Goal: Information Seeking & Learning: Learn about a topic

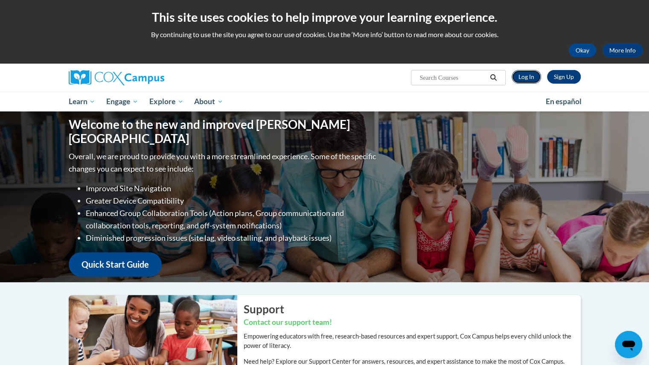
click at [524, 73] on link "Log In" at bounding box center [526, 77] width 29 height 14
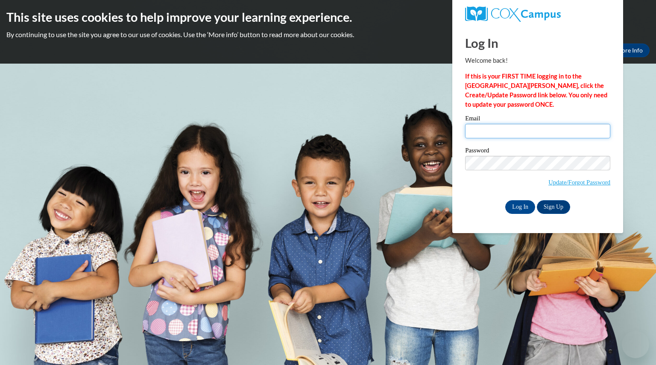
click at [556, 131] on input "Email" at bounding box center [537, 131] width 145 height 15
type input "Inglisshannon@aasd.k12.wi.us"
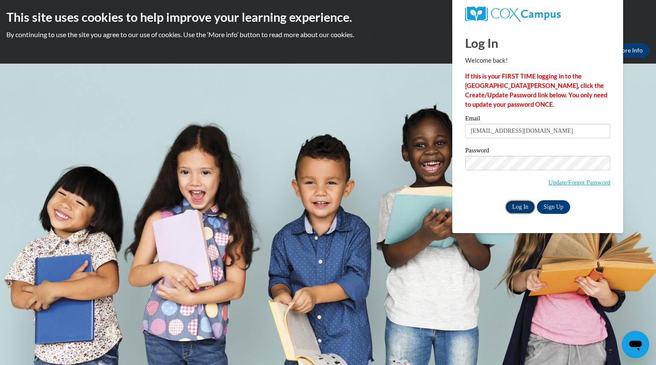
click at [519, 206] on input "Log In" at bounding box center [520, 207] width 30 height 14
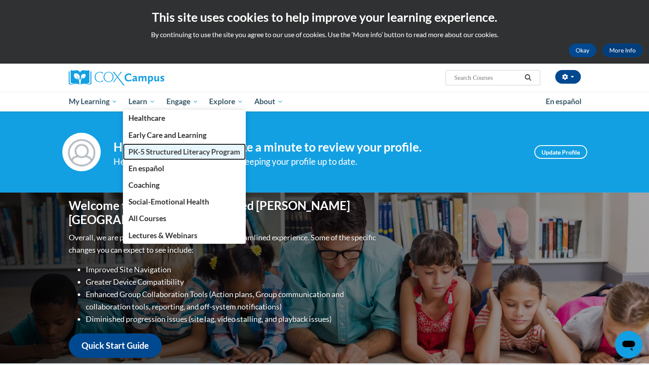
click at [148, 152] on span "PK-5 Structured Literacy Program" at bounding box center [184, 151] width 112 height 9
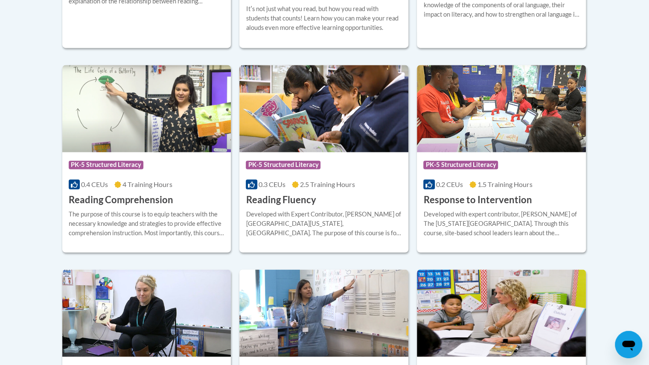
scroll to position [764, 0]
click at [504, 224] on div "Developed with expert contributor, Dr. [PERSON_NAME] of The [US_STATE][GEOGRAPH…" at bounding box center [501, 223] width 156 height 28
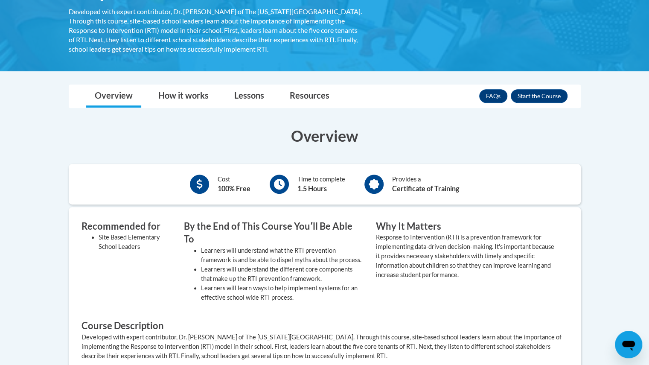
scroll to position [177, 0]
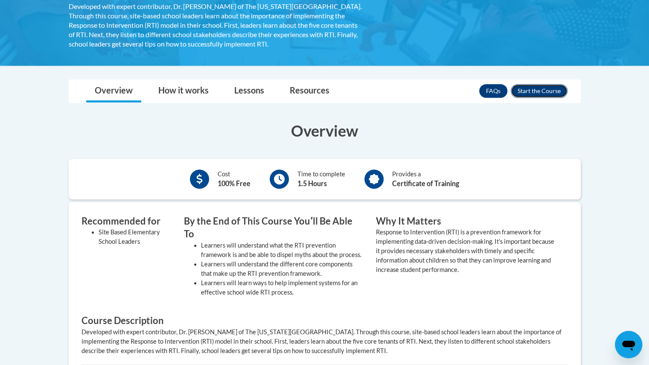
click at [539, 91] on button "Enroll" at bounding box center [539, 91] width 57 height 14
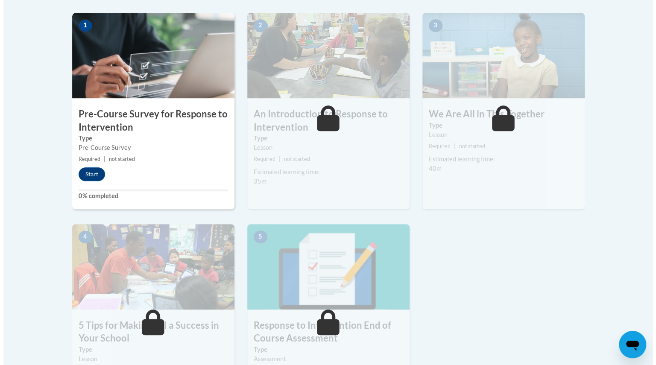
scroll to position [270, 0]
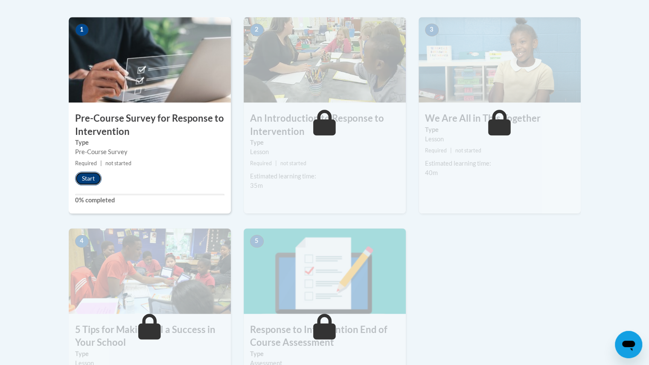
click at [87, 178] on button "Start" at bounding box center [88, 179] width 26 height 14
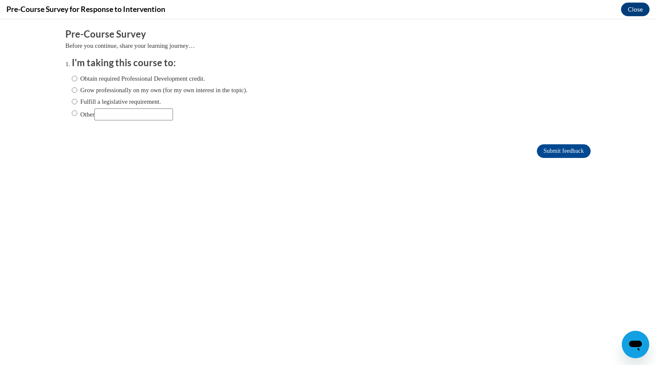
scroll to position [0, 0]
click at [72, 99] on input "Fulfill a legislative requirement." at bounding box center [75, 101] width 6 height 9
radio input "true"
click at [569, 149] on input "Submit feedback" at bounding box center [564, 151] width 54 height 14
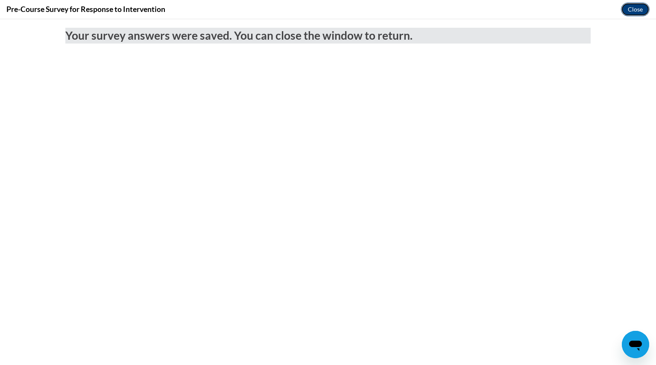
click at [630, 11] on button "Close" at bounding box center [635, 10] width 29 height 14
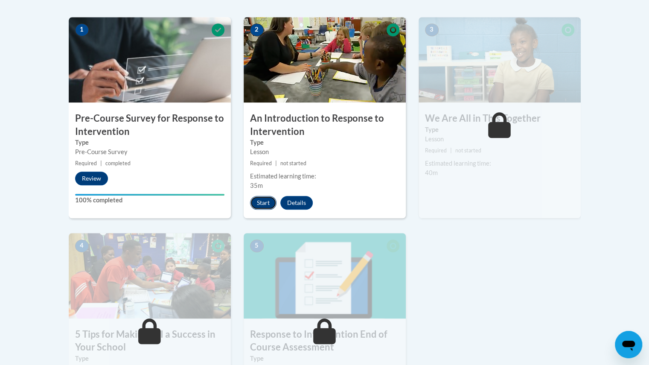
click at [258, 207] on button "Start" at bounding box center [263, 203] width 26 height 14
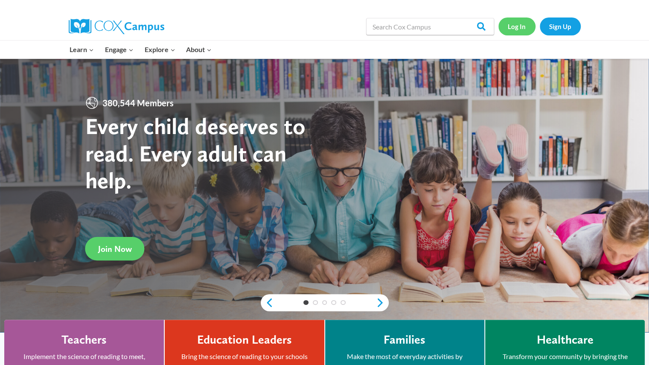
click at [514, 26] on link "Log In" at bounding box center [517, 27] width 37 height 18
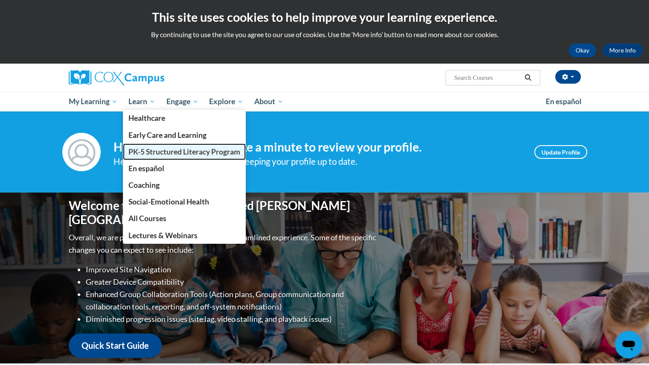
click at [164, 154] on span "PK-5 Structured Literacy Program" at bounding box center [184, 151] width 112 height 9
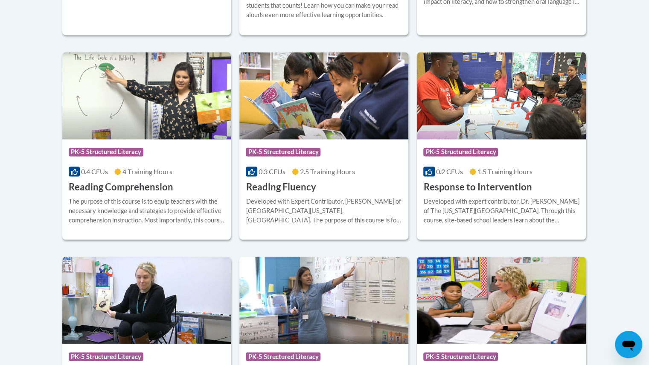
scroll to position [781, 0]
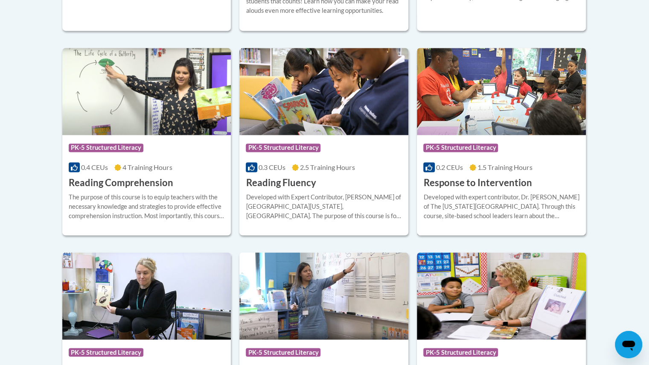
click at [540, 204] on div "Developed with expert contributor, Dr. Laura Justice of The Ohio State Universi…" at bounding box center [501, 206] width 156 height 28
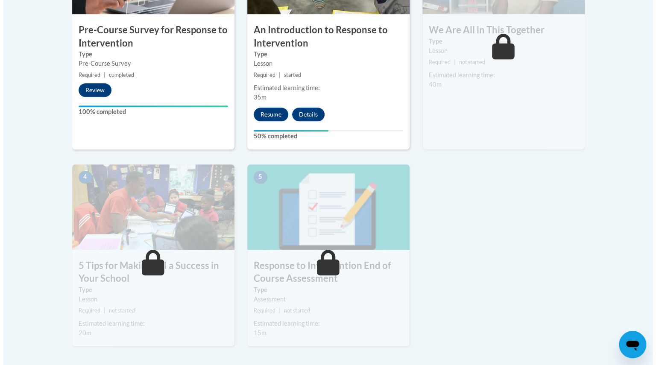
scroll to position [359, 0]
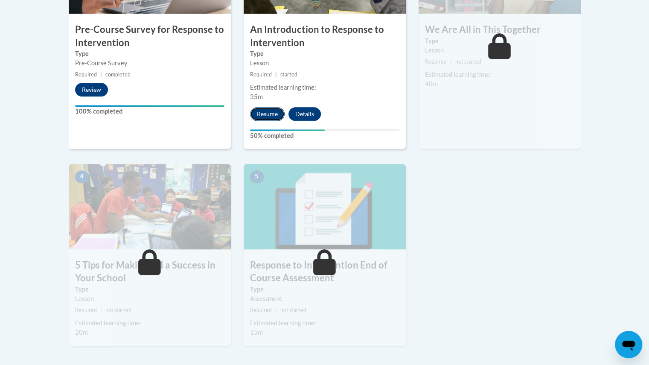
click at [266, 112] on button "Resume" at bounding box center [267, 114] width 35 height 14
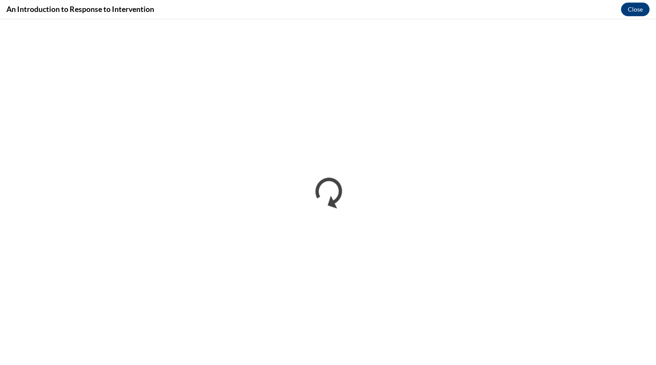
scroll to position [0, 0]
click at [623, 8] on button "Close" at bounding box center [635, 10] width 29 height 14
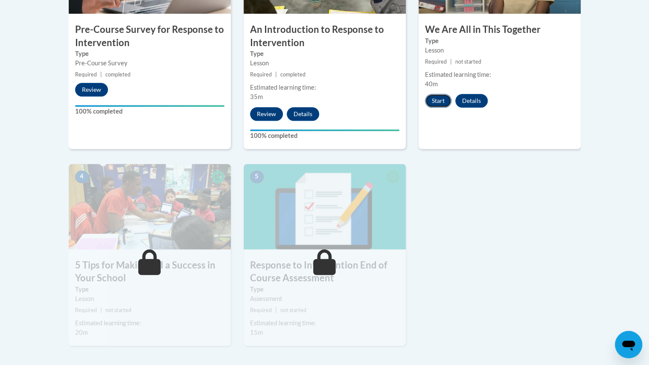
click at [439, 105] on button "Start" at bounding box center [438, 101] width 26 height 14
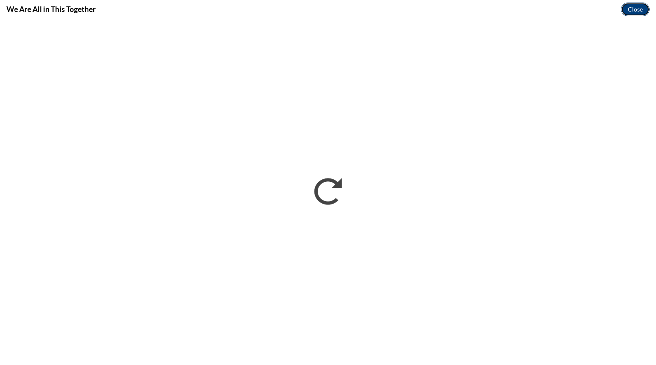
click at [635, 6] on button "Close" at bounding box center [635, 10] width 29 height 14
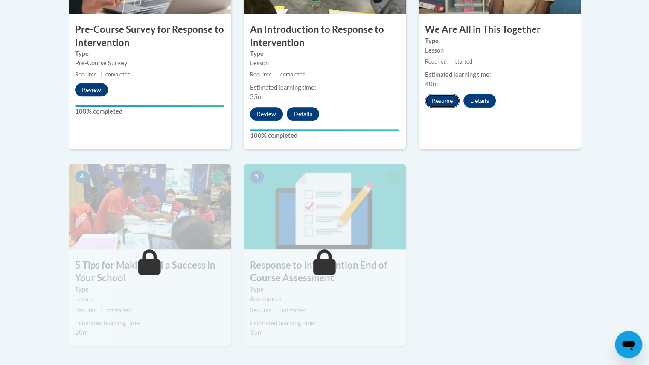
click at [436, 107] on button "Resume" at bounding box center [442, 101] width 35 height 14
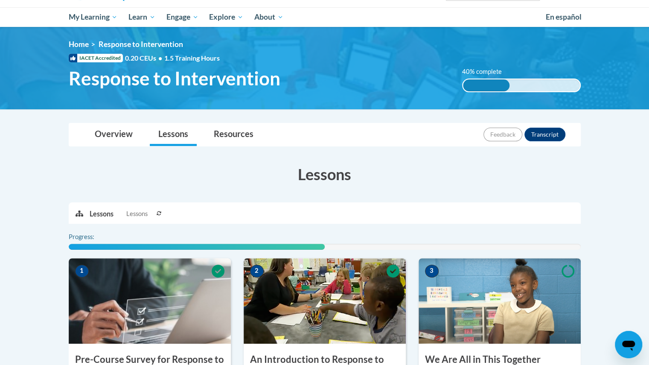
scroll to position [359, 0]
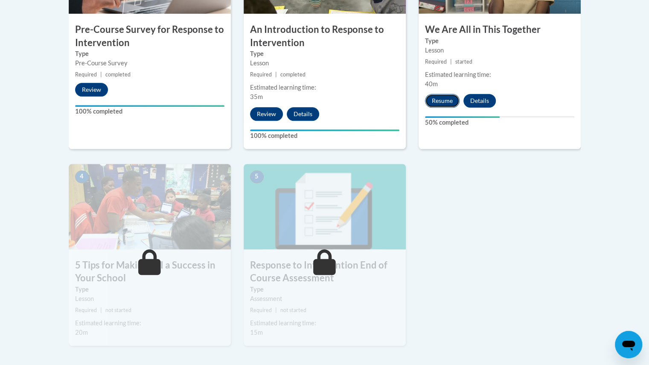
click at [439, 99] on button "Resume" at bounding box center [442, 101] width 35 height 14
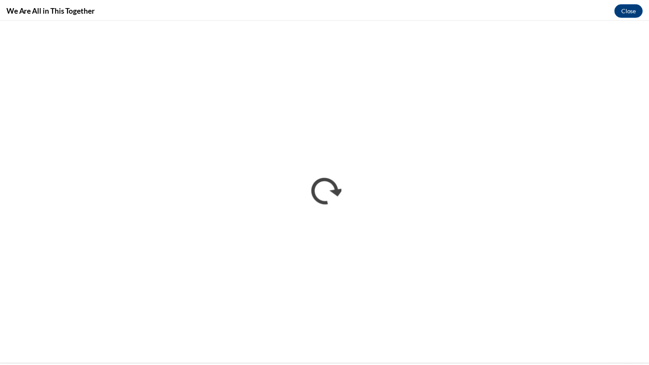
scroll to position [0, 0]
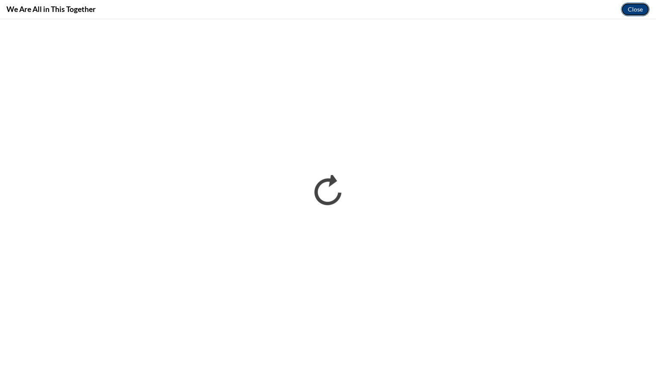
click at [643, 6] on button "Close" at bounding box center [635, 10] width 29 height 14
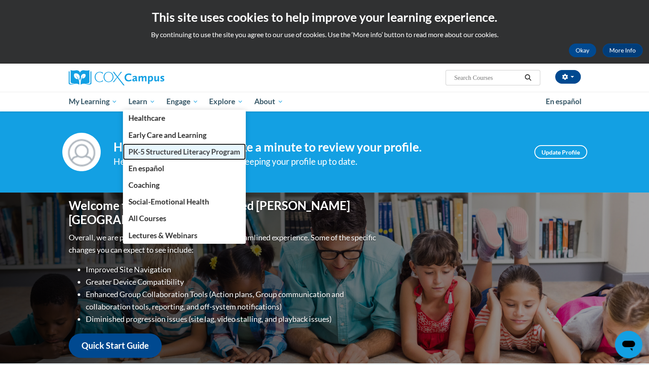
click at [153, 154] on span "PK-5 Structured Literacy Program" at bounding box center [184, 151] width 112 height 9
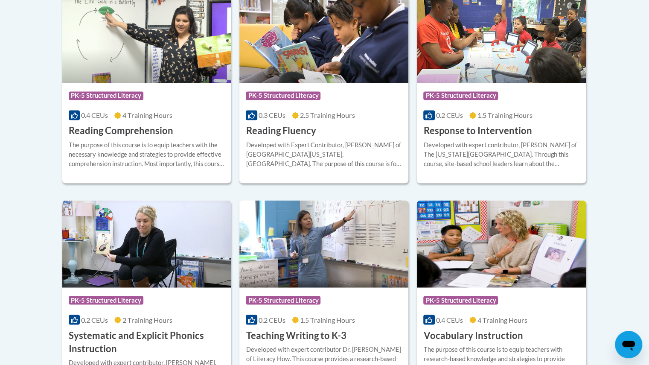
scroll to position [832, 0]
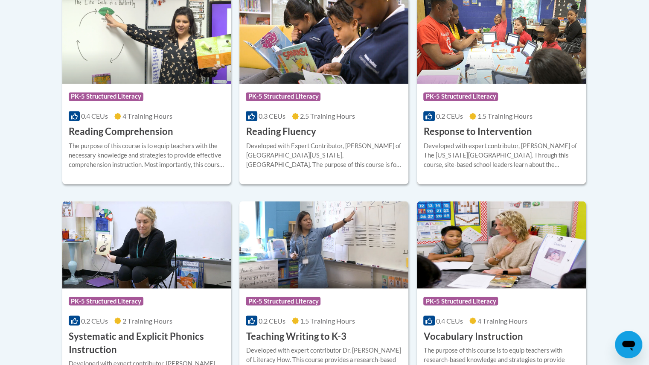
click at [502, 117] on span "1.5 Training Hours" at bounding box center [505, 116] width 55 height 8
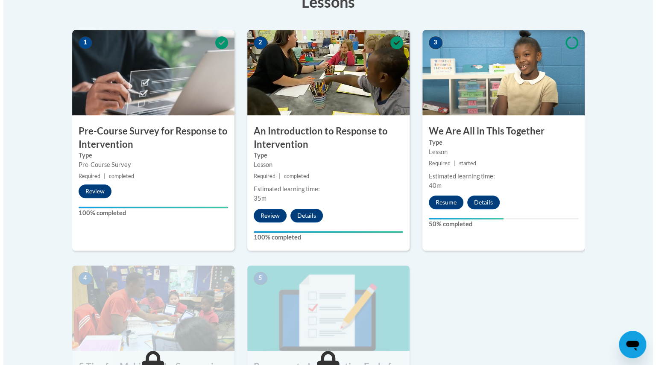
scroll to position [259, 0]
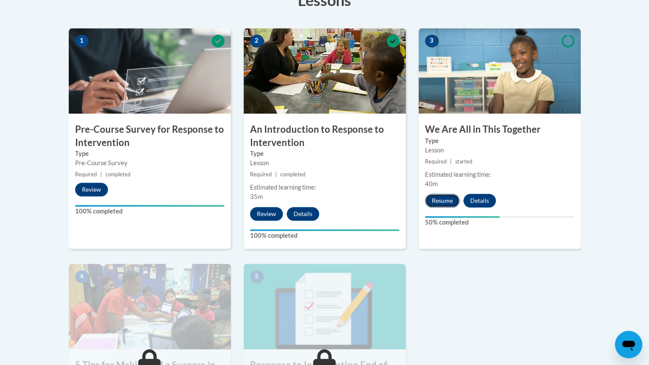
click at [444, 203] on button "Resume" at bounding box center [442, 201] width 35 height 14
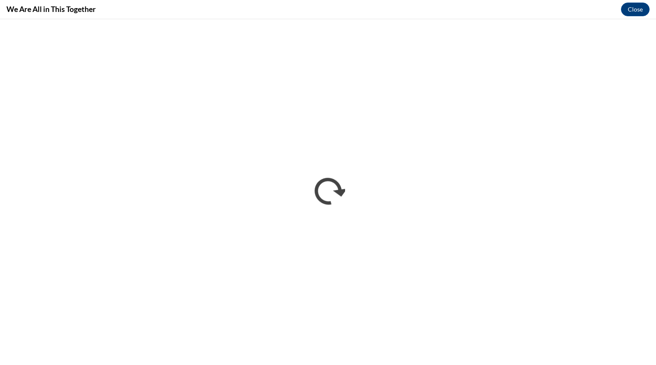
scroll to position [0, 0]
click at [632, 22] on iframe "</div></body> </html>" at bounding box center [328, 192] width 656 height 346
click at [629, 13] on button "Close" at bounding box center [635, 10] width 29 height 14
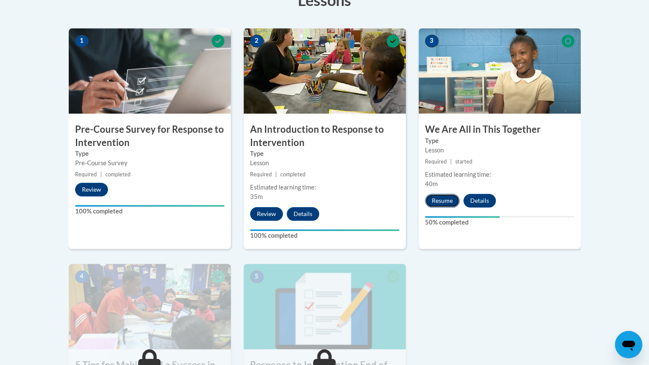
click at [443, 200] on button "Resume" at bounding box center [442, 201] width 35 height 14
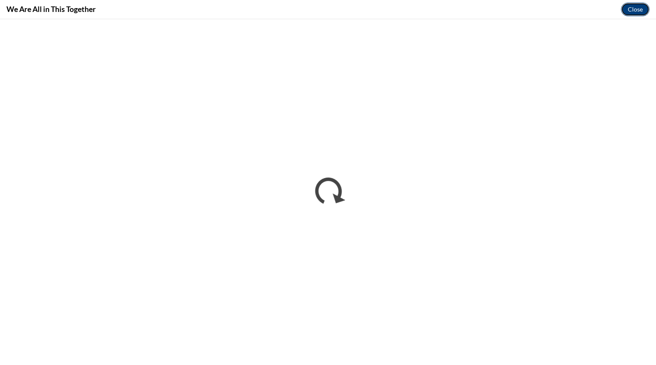
click at [625, 12] on button "Close" at bounding box center [635, 10] width 29 height 14
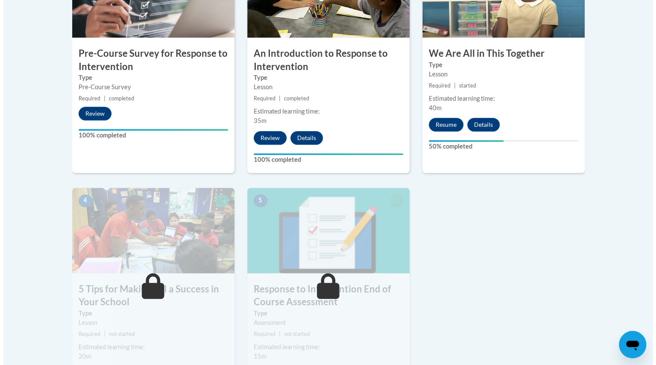
scroll to position [336, 0]
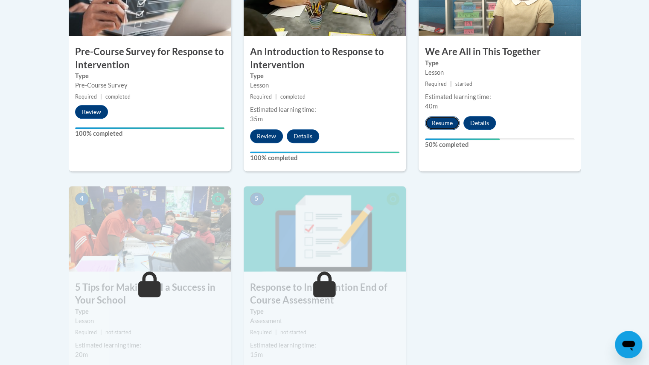
click at [438, 124] on button "Resume" at bounding box center [442, 123] width 35 height 14
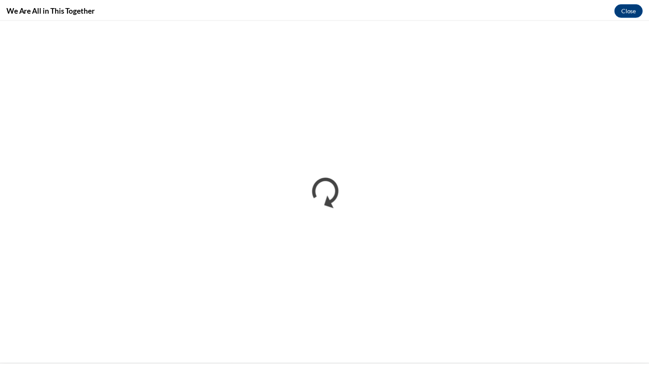
scroll to position [0, 0]
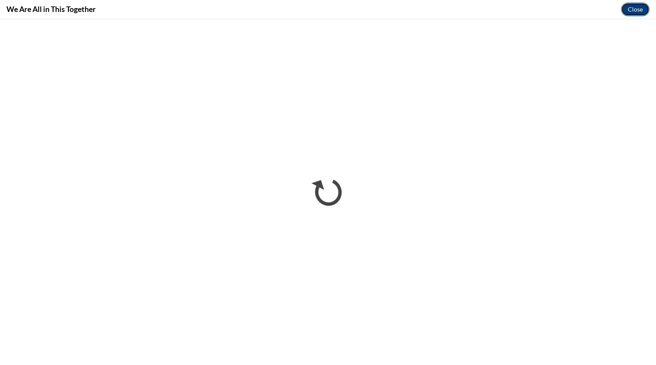
click at [631, 15] on button "Close" at bounding box center [635, 10] width 29 height 14
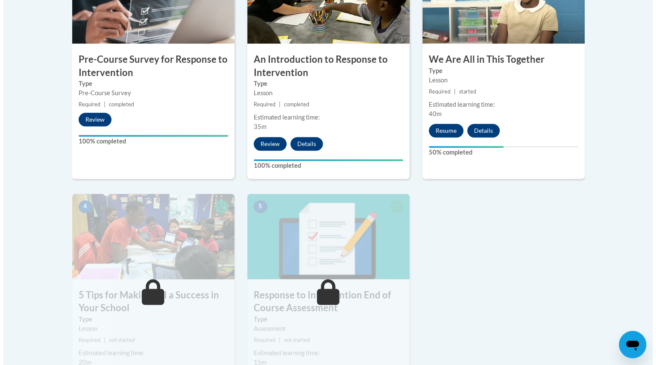
scroll to position [327, 0]
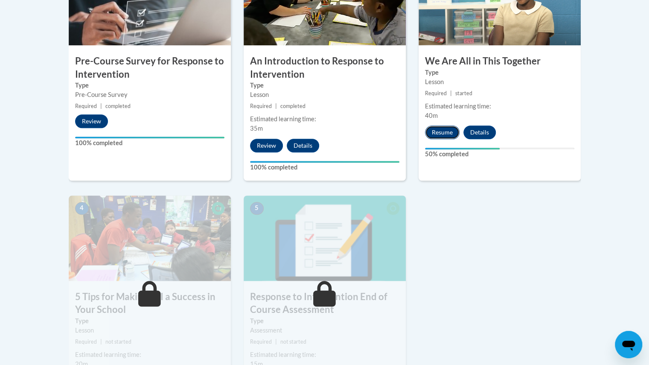
click at [446, 132] on button "Resume" at bounding box center [442, 132] width 35 height 14
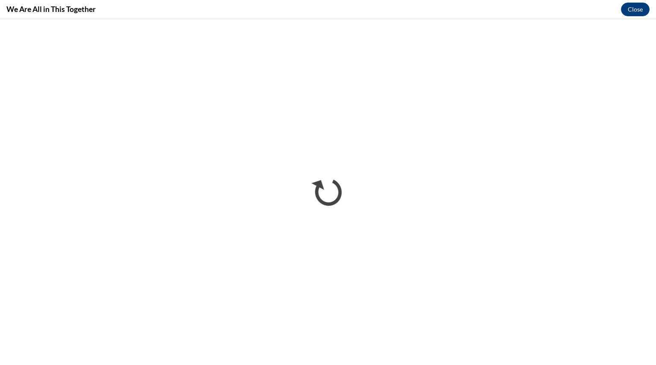
scroll to position [0, 0]
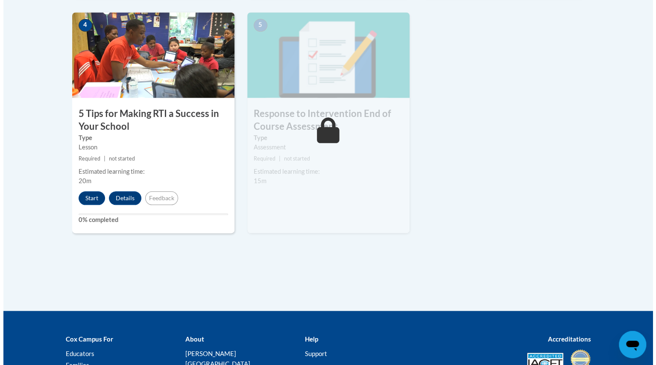
scroll to position [513, 0]
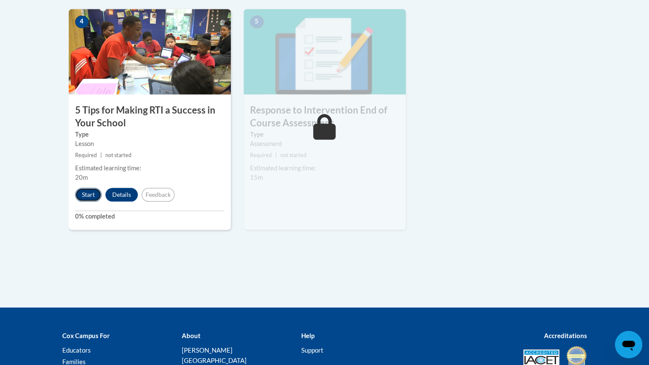
click at [92, 198] on button "Start" at bounding box center [88, 195] width 26 height 14
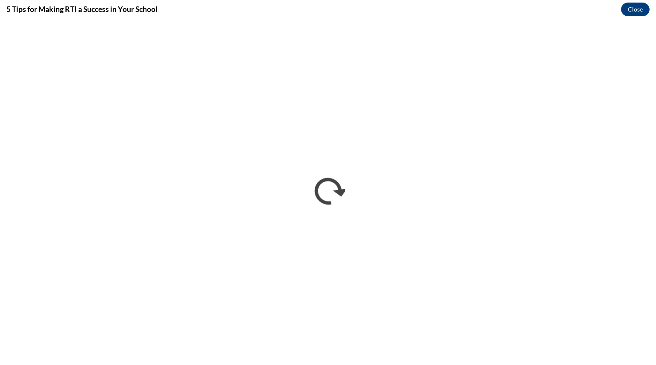
scroll to position [0, 0]
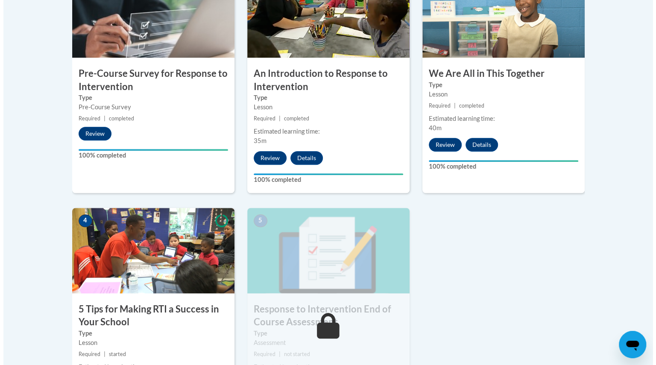
scroll to position [406, 0]
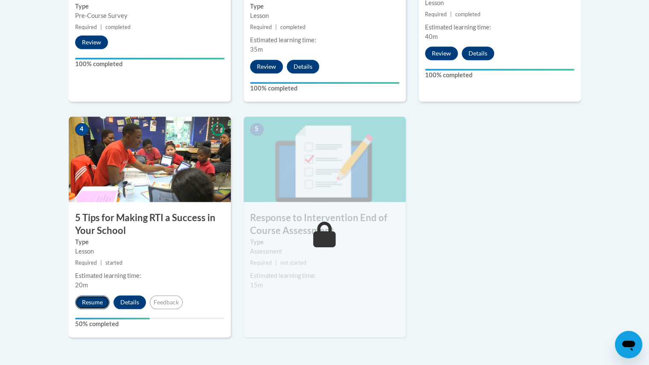
click at [90, 303] on button "Resume" at bounding box center [92, 302] width 35 height 14
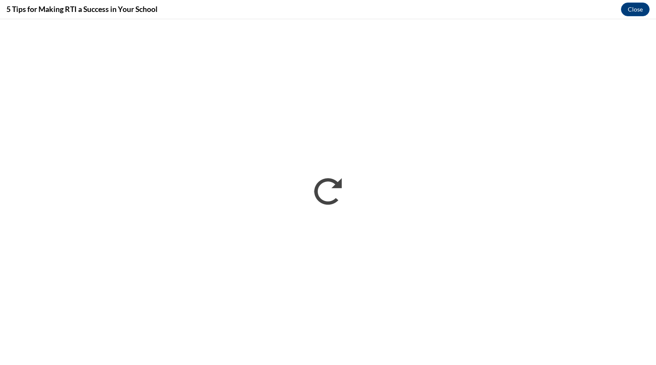
scroll to position [0, 0]
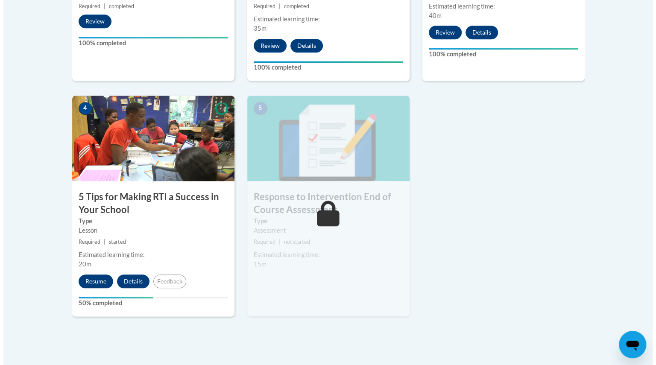
scroll to position [428, 0]
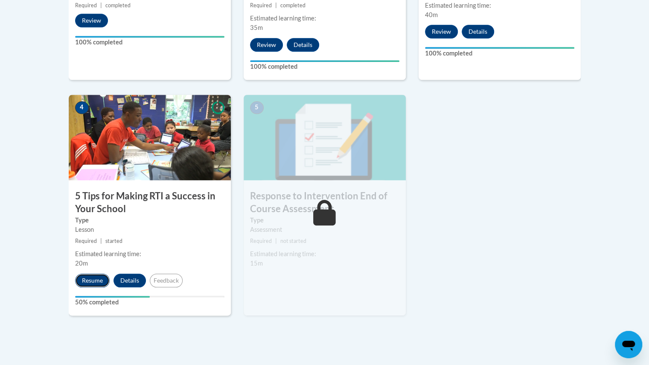
click at [98, 276] on button "Resume" at bounding box center [92, 281] width 35 height 14
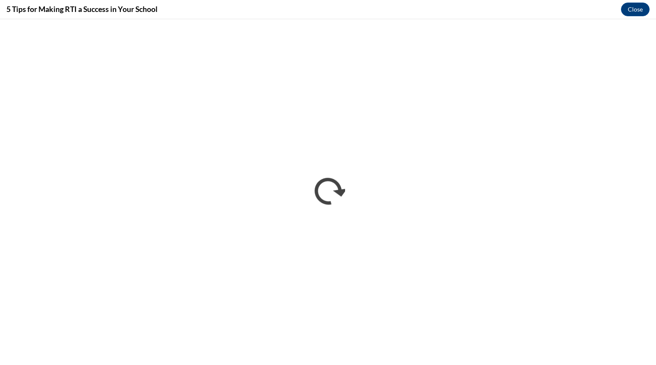
scroll to position [0, 0]
click at [627, 16] on button "Close" at bounding box center [635, 10] width 29 height 14
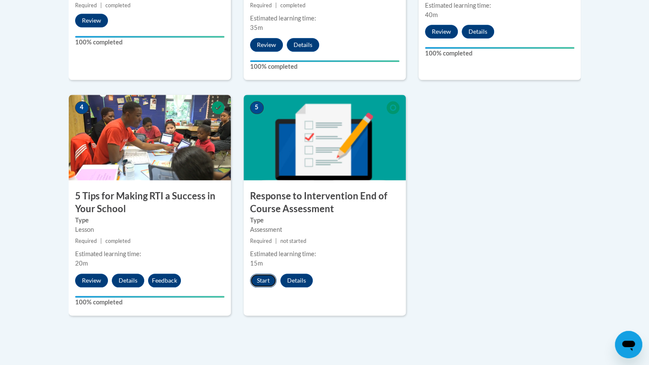
click at [267, 278] on button "Start" at bounding box center [263, 281] width 26 height 14
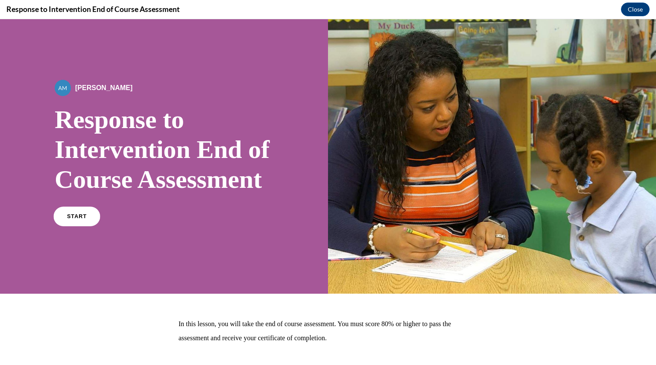
click at [78, 226] on link "START" at bounding box center [76, 217] width 47 height 20
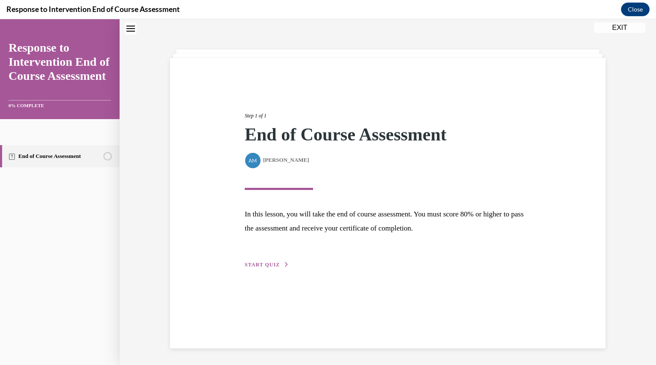
scroll to position [27, 0]
click at [256, 264] on span "START QUIZ" at bounding box center [262, 264] width 35 height 6
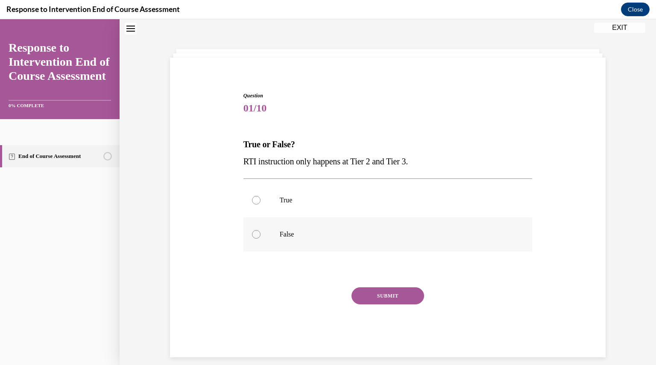
click at [252, 234] on div at bounding box center [256, 234] width 9 height 9
click at [252, 234] on input "False" at bounding box center [256, 234] width 9 height 9
radio input "true"
click at [406, 296] on button "SUBMIT" at bounding box center [387, 295] width 73 height 17
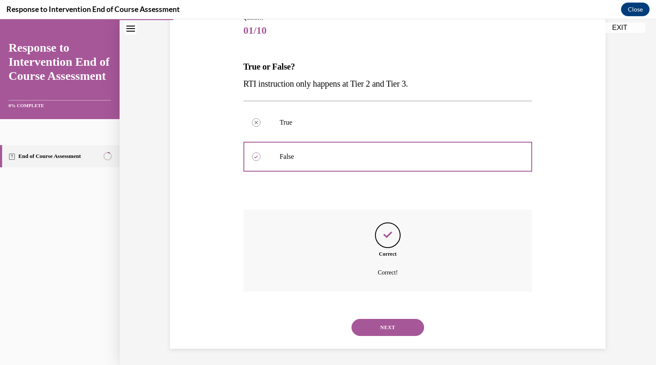
scroll to position [105, 0]
click at [385, 332] on button "NEXT" at bounding box center [387, 326] width 73 height 17
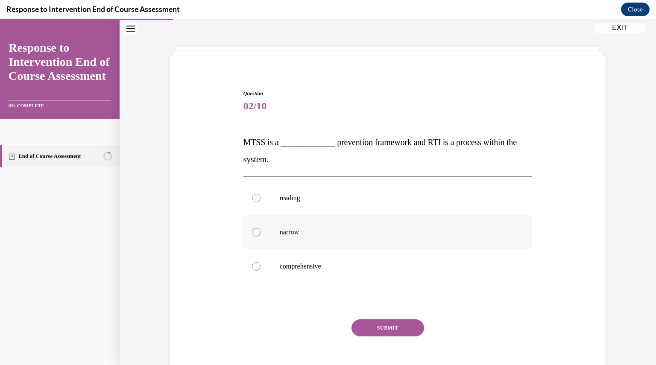
scroll to position [38, 0]
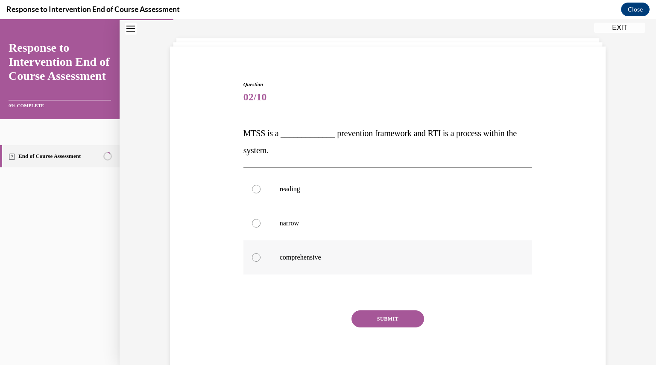
click at [253, 257] on div at bounding box center [256, 257] width 9 height 9
click at [253, 257] on input "comprehensive" at bounding box center [256, 257] width 9 height 9
radio input "true"
click at [381, 321] on button "SUBMIT" at bounding box center [387, 318] width 73 height 17
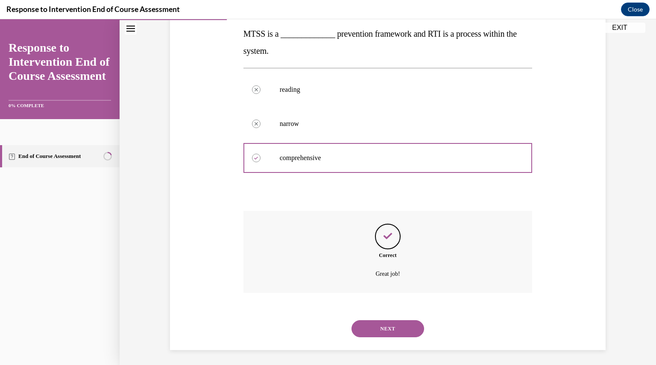
scroll to position [139, 0]
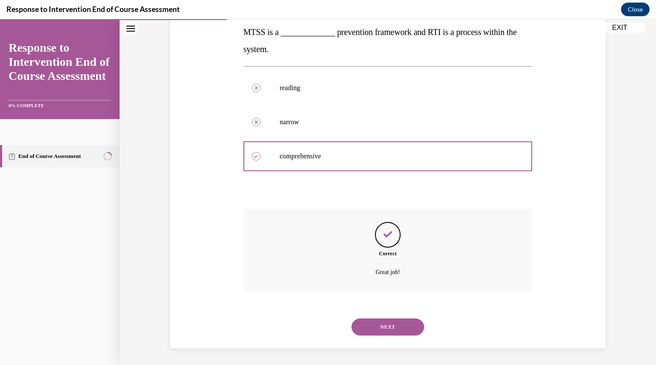
click at [382, 332] on button "NEXT" at bounding box center [387, 326] width 73 height 17
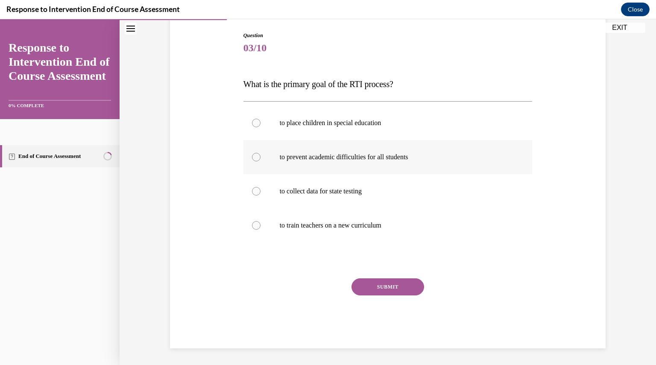
click at [254, 162] on label "to prevent academic difficulties for all students" at bounding box center [387, 157] width 289 height 34
click at [254, 161] on input "to prevent academic difficulties for all students" at bounding box center [256, 157] width 9 height 9
radio input "true"
click at [387, 286] on button "SUBMIT" at bounding box center [387, 286] width 73 height 17
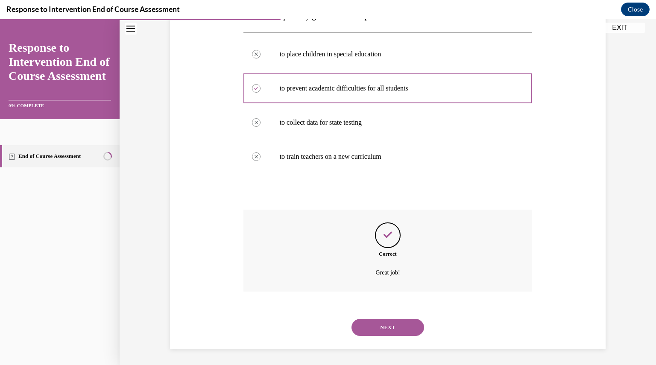
scroll to position [156, 0]
click at [383, 327] on button "NEXT" at bounding box center [387, 326] width 73 height 17
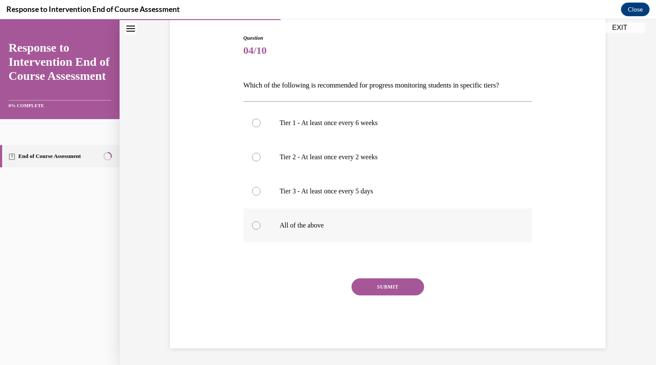
click at [255, 227] on div at bounding box center [256, 225] width 9 height 9
click at [255, 227] on input "All of the above" at bounding box center [256, 225] width 9 height 9
radio input "true"
click at [256, 153] on label "Tier 2 - At least once every 2 weeks" at bounding box center [387, 157] width 289 height 34
click at [256, 153] on input "Tier 2 - At least once every 2 weeks" at bounding box center [256, 157] width 9 height 9
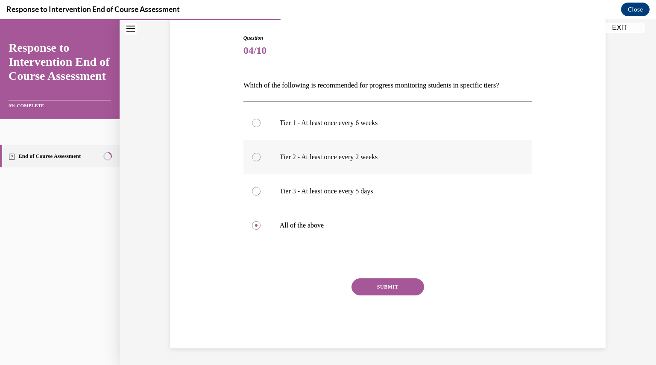
radio input "true"
click at [252, 187] on div at bounding box center [256, 191] width 9 height 9
click at [252, 187] on input "Tier 3 - At least once every 5 days" at bounding box center [256, 191] width 9 height 9
radio input "true"
click at [254, 224] on div at bounding box center [256, 225] width 9 height 9
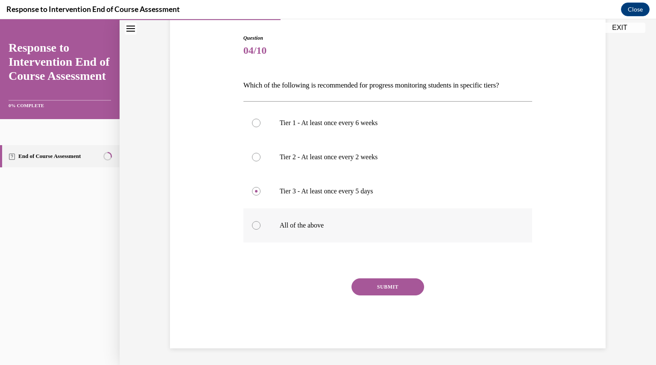
click at [254, 224] on input "All of the above" at bounding box center [256, 225] width 9 height 9
radio input "true"
click at [382, 294] on button "SUBMIT" at bounding box center [387, 286] width 73 height 17
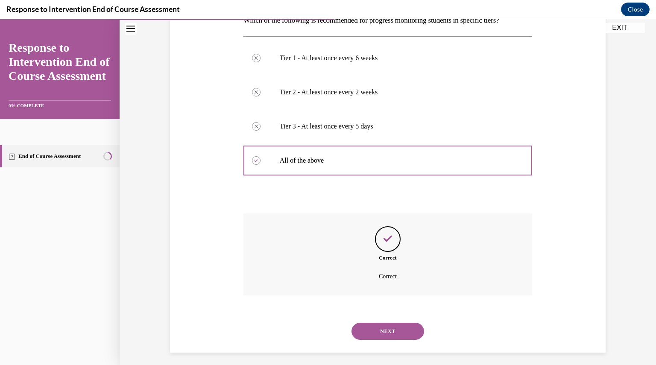
scroll to position [154, 0]
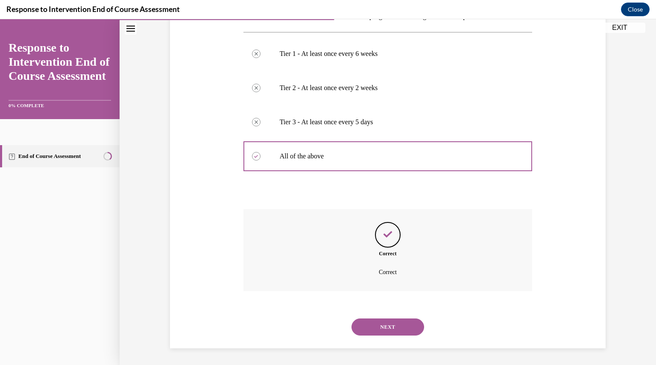
click at [379, 325] on button "NEXT" at bounding box center [387, 326] width 73 height 17
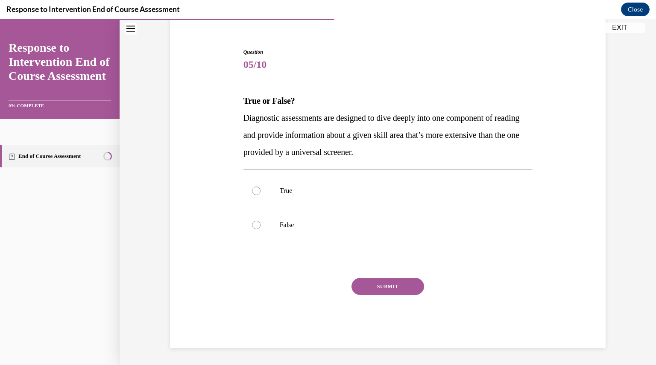
scroll to position [70, 0]
click at [252, 190] on div at bounding box center [256, 191] width 9 height 9
click at [252, 190] on input "True" at bounding box center [256, 191] width 9 height 9
radio input "true"
click at [394, 290] on button "SUBMIT" at bounding box center [387, 286] width 73 height 17
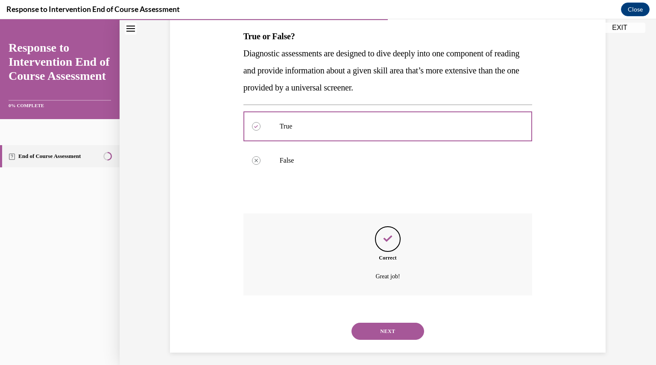
scroll to position [139, 0]
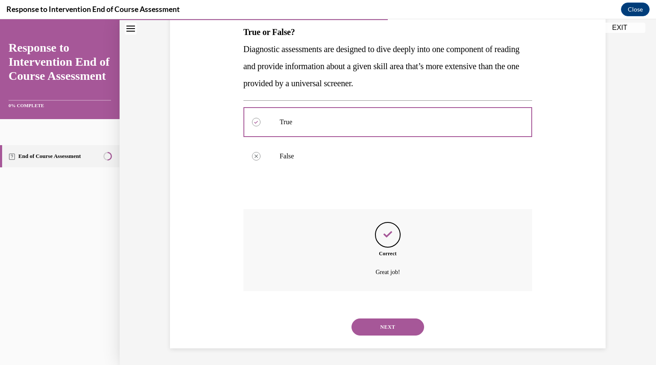
click at [383, 325] on button "NEXT" at bounding box center [387, 326] width 73 height 17
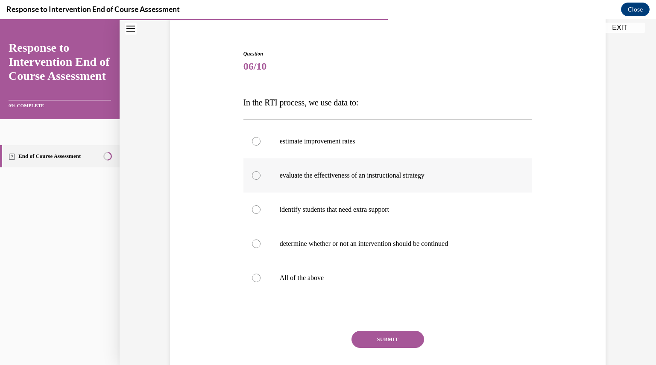
scroll to position [74, 0]
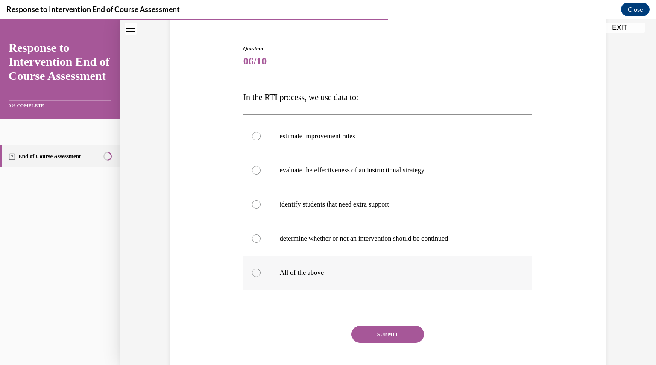
click at [248, 274] on label "All of the above" at bounding box center [387, 273] width 289 height 34
click at [252, 274] on input "All of the above" at bounding box center [256, 272] width 9 height 9
radio input "true"
click at [379, 338] on button "SUBMIT" at bounding box center [387, 334] width 73 height 17
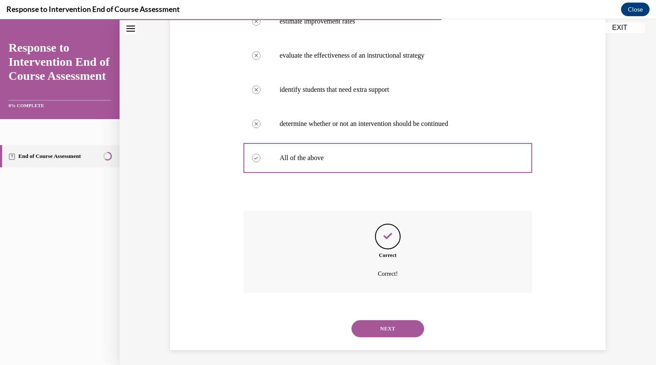
scroll to position [190, 0]
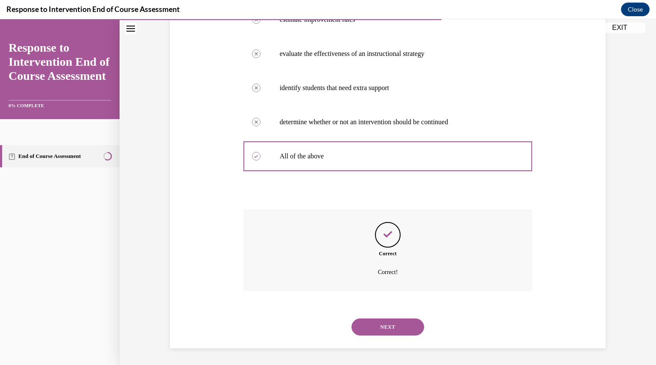
click at [387, 331] on button "NEXT" at bounding box center [387, 326] width 73 height 17
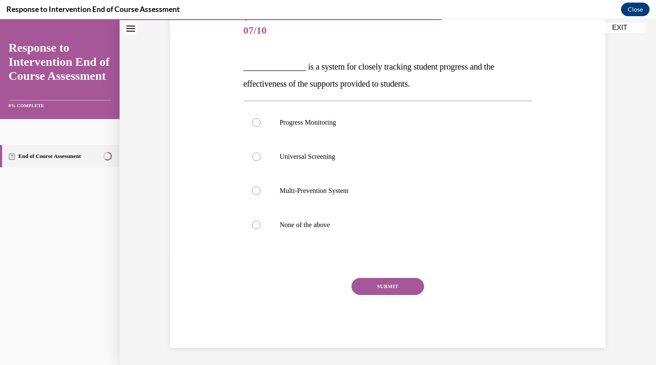
scroll to position [95, 0]
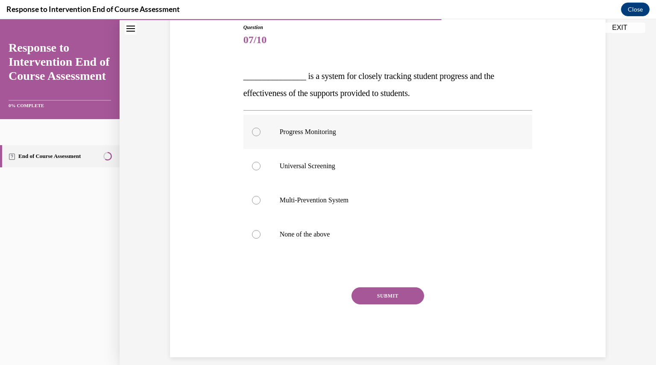
click at [254, 131] on div at bounding box center [256, 132] width 9 height 9
click at [254, 131] on input "Progress Monitoring" at bounding box center [256, 132] width 9 height 9
radio input "true"
click at [391, 298] on button "SUBMIT" at bounding box center [387, 295] width 73 height 17
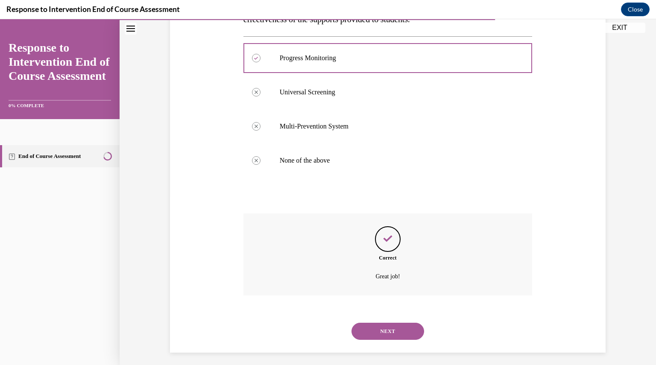
scroll to position [173, 0]
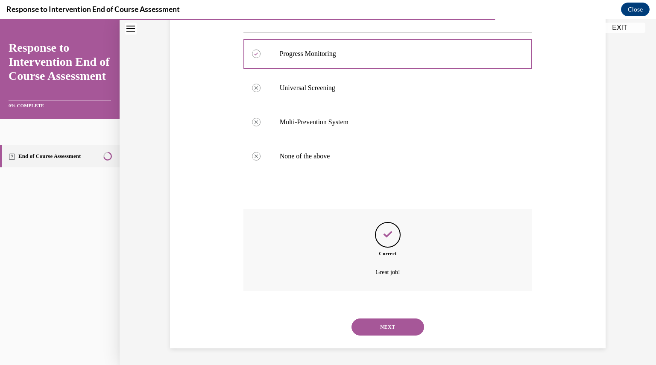
click at [390, 326] on button "NEXT" at bounding box center [387, 326] width 73 height 17
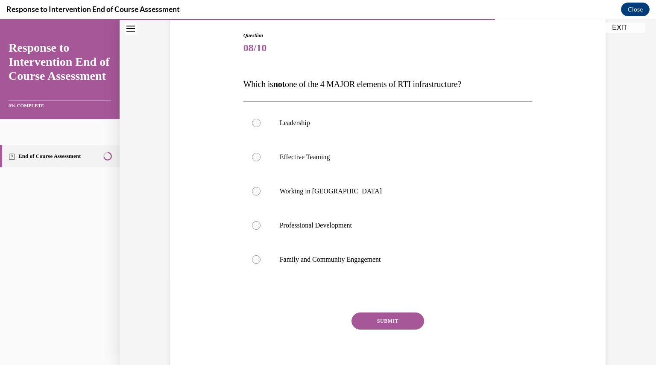
scroll to position [88, 0]
click at [253, 122] on div at bounding box center [256, 122] width 9 height 9
click at [253, 122] on input "Leadership" at bounding box center [256, 122] width 9 height 9
radio input "true"
click at [256, 181] on label "Working in Silos" at bounding box center [387, 191] width 289 height 34
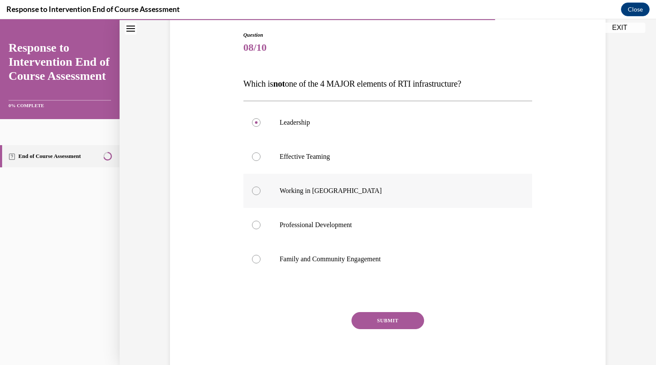
click at [256, 187] on input "Working in Silos" at bounding box center [256, 191] width 9 height 9
radio input "true"
click at [255, 187] on label "Working in Silos" at bounding box center [387, 191] width 289 height 34
click at [255, 187] on input "Working in Silos" at bounding box center [256, 191] width 9 height 9
click at [388, 323] on button "SUBMIT" at bounding box center [387, 320] width 73 height 17
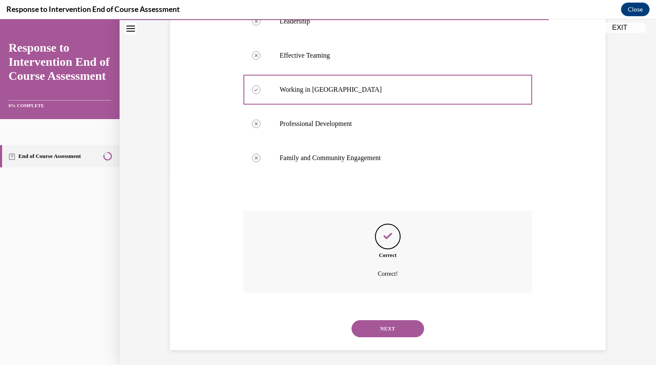
scroll to position [190, 0]
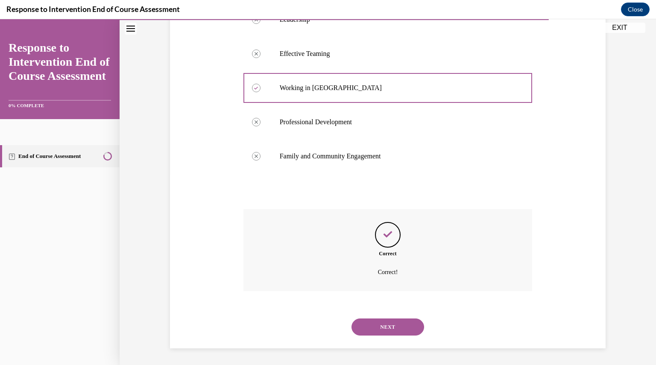
click at [369, 328] on button "NEXT" at bounding box center [387, 326] width 73 height 17
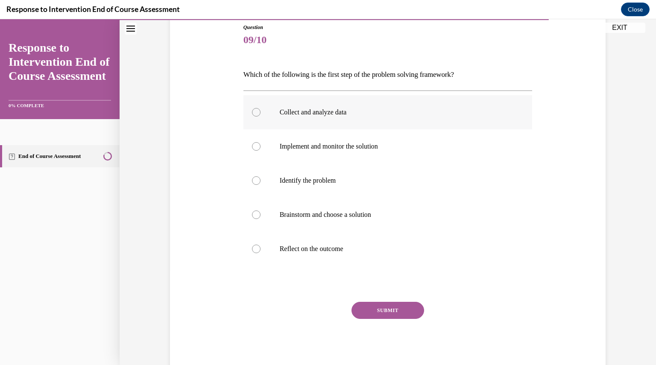
click at [252, 114] on div at bounding box center [256, 112] width 9 height 9
click at [252, 114] on input "Collect and analyze data" at bounding box center [256, 112] width 9 height 9
radio input "true"
click at [252, 181] on div at bounding box center [256, 180] width 9 height 9
click at [252, 181] on input "Identify the problem" at bounding box center [256, 180] width 9 height 9
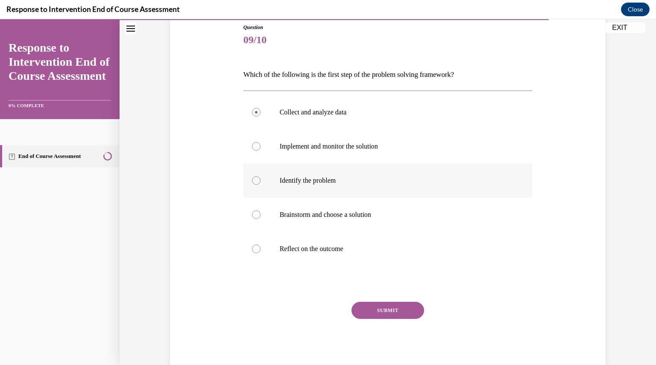
radio input "true"
click at [394, 310] on button "SUBMIT" at bounding box center [387, 310] width 73 height 17
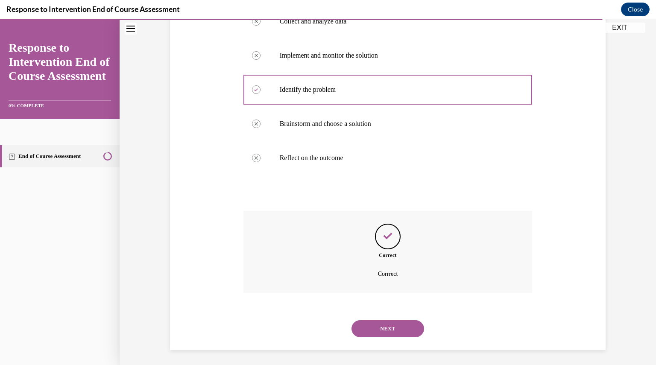
scroll to position [188, 0]
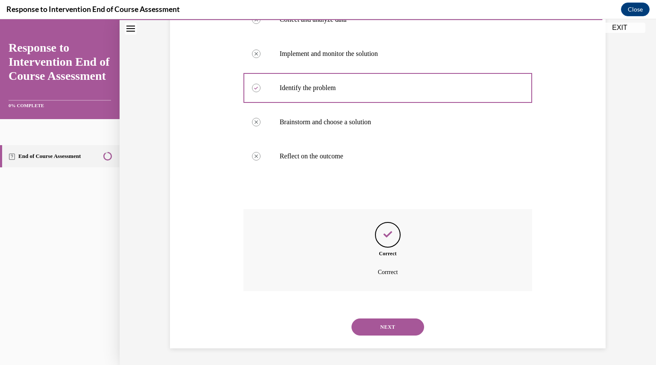
click at [388, 331] on button "NEXT" at bounding box center [387, 326] width 73 height 17
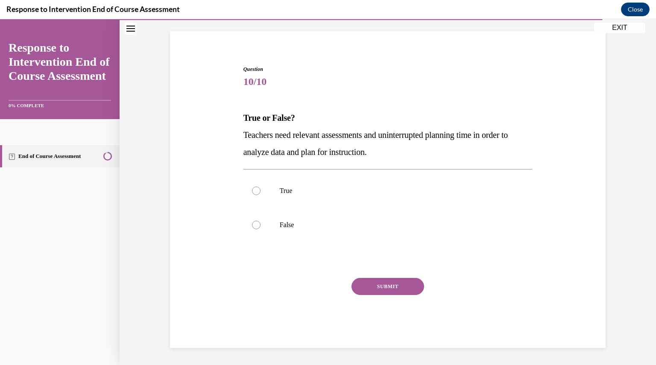
scroll to position [53, 0]
click at [249, 187] on label "True" at bounding box center [387, 191] width 289 height 34
click at [252, 187] on input "True" at bounding box center [256, 191] width 9 height 9
radio input "true"
click at [375, 280] on button "SUBMIT" at bounding box center [387, 286] width 73 height 17
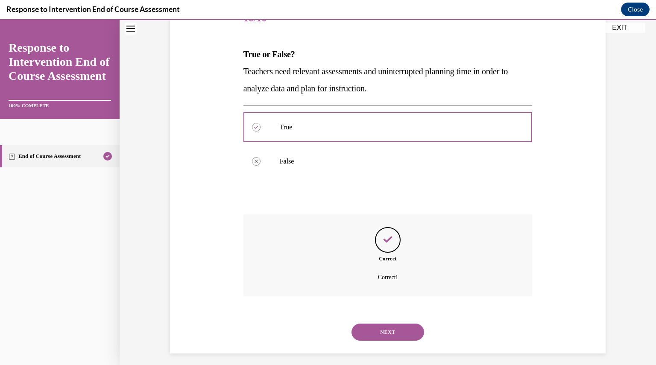
scroll to position [122, 0]
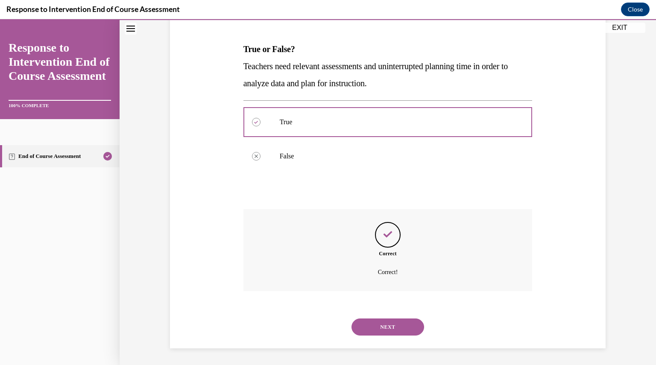
click at [393, 333] on button "NEXT" at bounding box center [387, 326] width 73 height 17
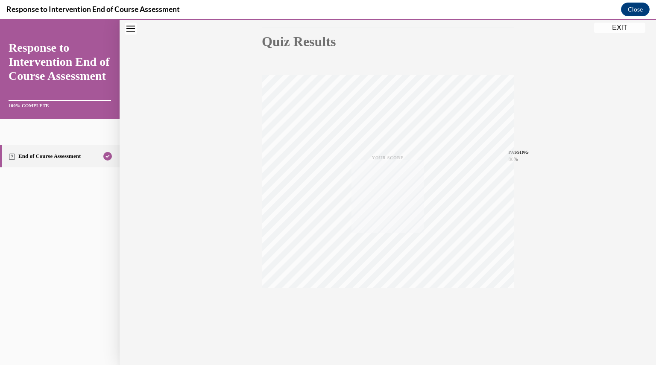
scroll to position [91, 0]
click at [635, 13] on button "Close" at bounding box center [635, 10] width 29 height 14
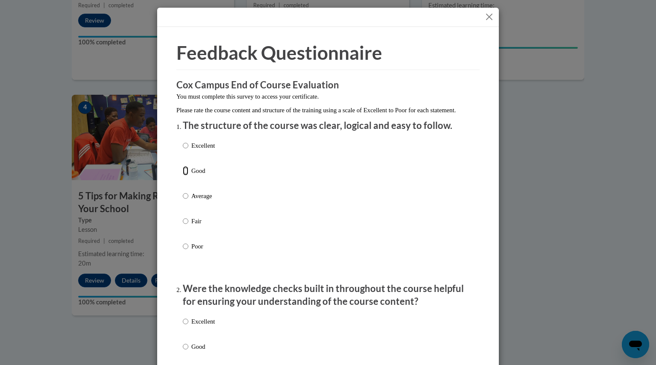
click at [183, 175] on input "Good" at bounding box center [186, 170] width 6 height 9
radio input "true"
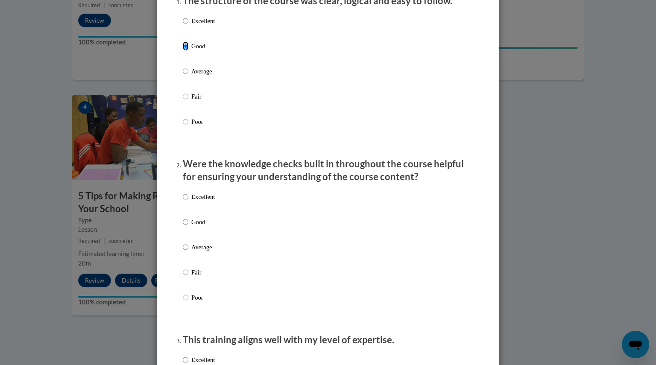
scroll to position [126, 0]
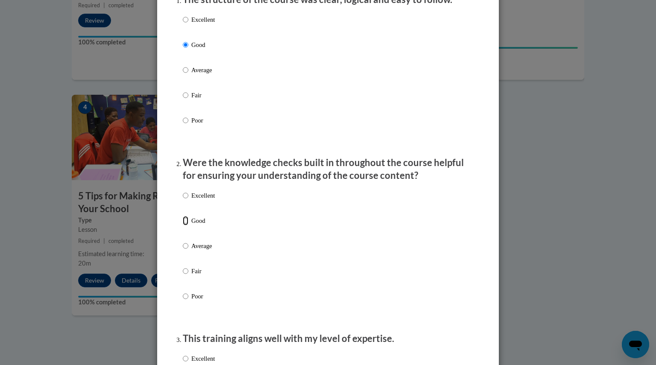
click at [183, 225] on input "Good" at bounding box center [186, 220] width 6 height 9
radio input "true"
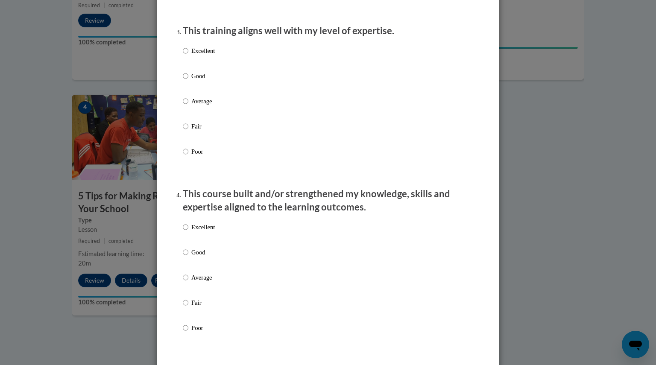
scroll to position [433, 0]
click at [183, 82] on input "Good" at bounding box center [186, 76] width 6 height 9
radio input "true"
click at [183, 258] on input "Good" at bounding box center [186, 252] width 6 height 9
radio input "true"
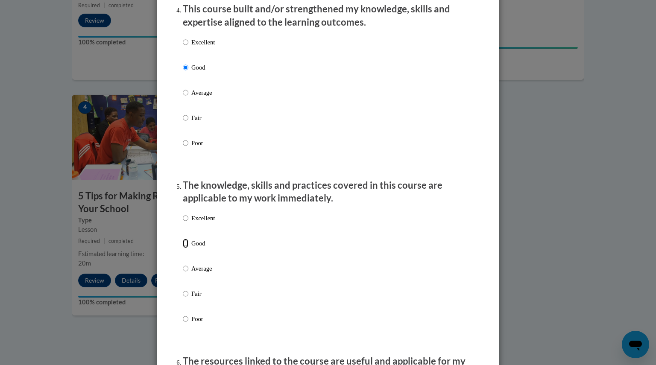
click at [183, 248] on input "Good" at bounding box center [186, 243] width 6 height 9
radio input "true"
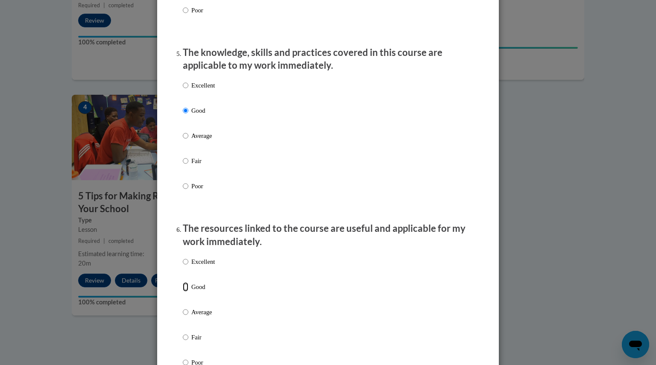
click at [183, 292] on input "Good" at bounding box center [186, 286] width 6 height 9
radio input "true"
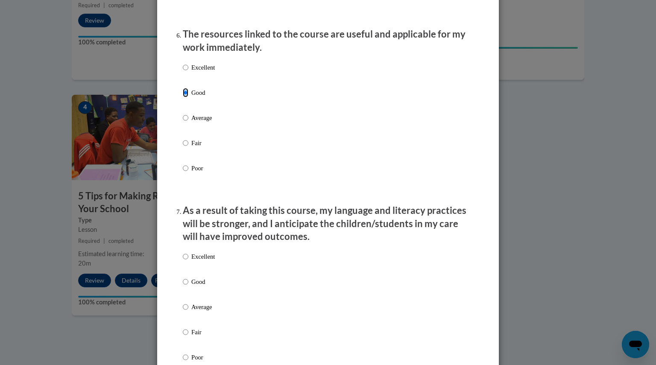
scroll to position [996, 0]
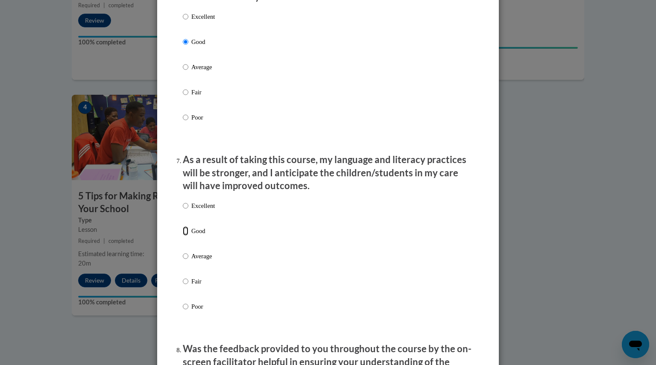
click at [183, 236] on input "Good" at bounding box center [186, 230] width 6 height 9
radio input "true"
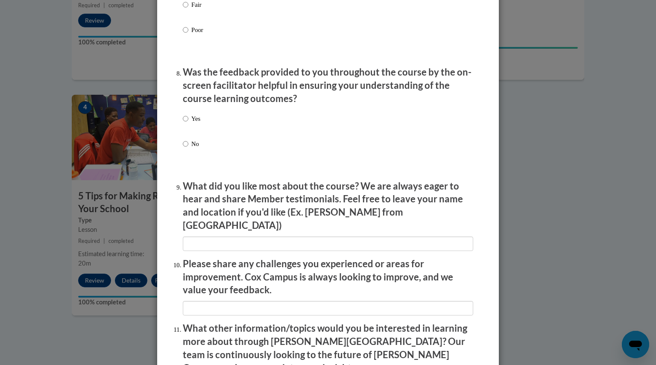
scroll to position [1273, 0]
click at [183, 123] on input "Yes" at bounding box center [186, 118] width 6 height 9
radio input "true"
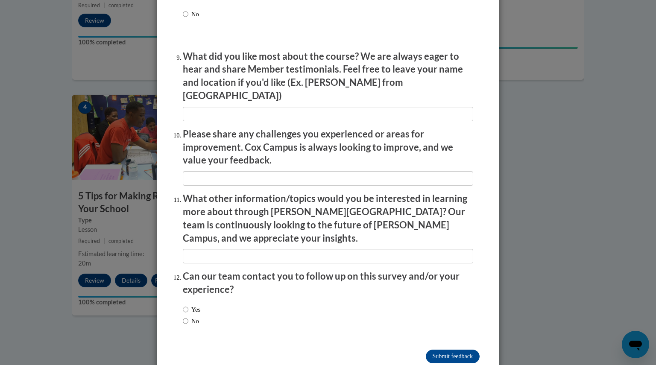
scroll to position [1410, 0]
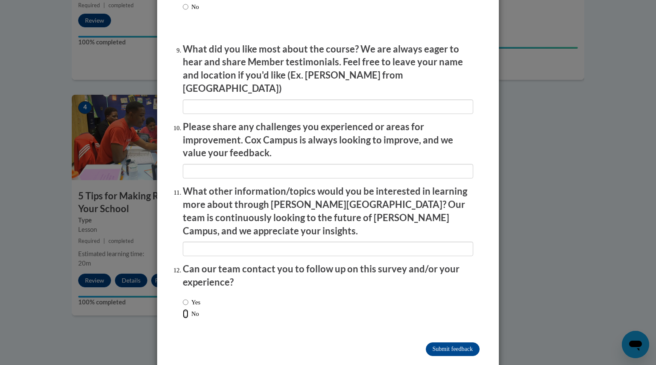
click at [183, 309] on input "No" at bounding box center [186, 313] width 6 height 9
radio input "true"
click at [443, 342] on input "Submit feedback" at bounding box center [453, 349] width 54 height 14
